Goal: Task Accomplishment & Management: Manage account settings

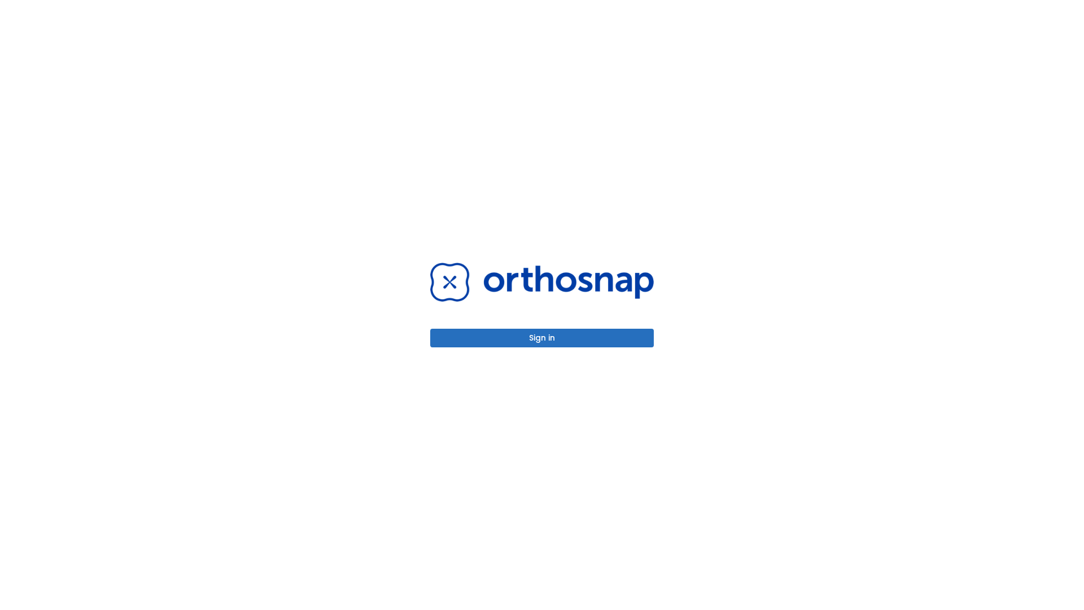
click at [542, 338] on button "Sign in" at bounding box center [542, 338] width 224 height 19
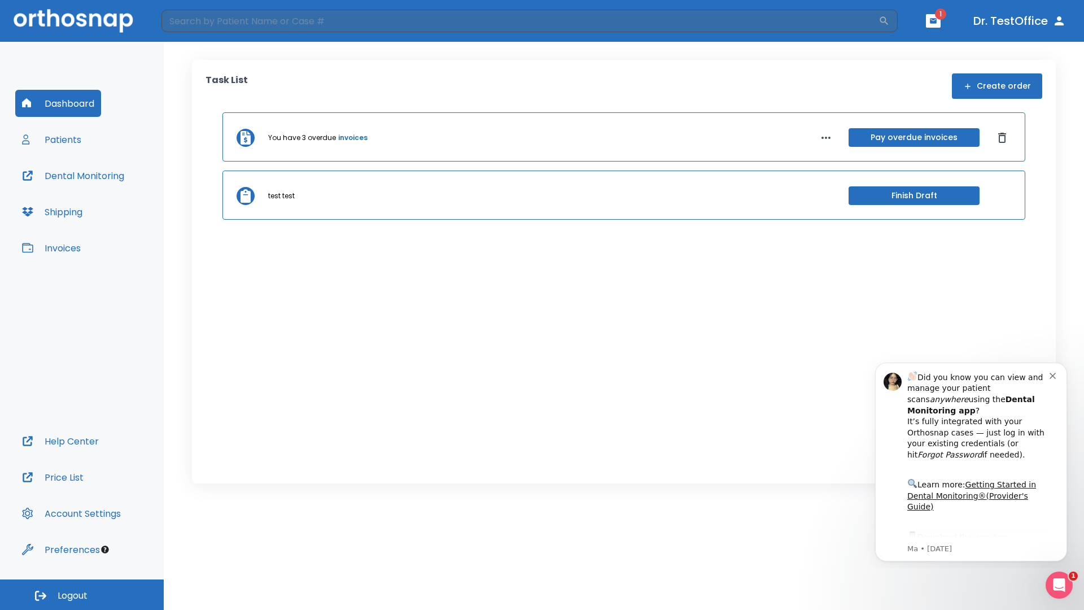
click at [82, 594] on span "Logout" at bounding box center [73, 595] width 30 height 12
